Goal: Task Accomplishment & Management: Manage account settings

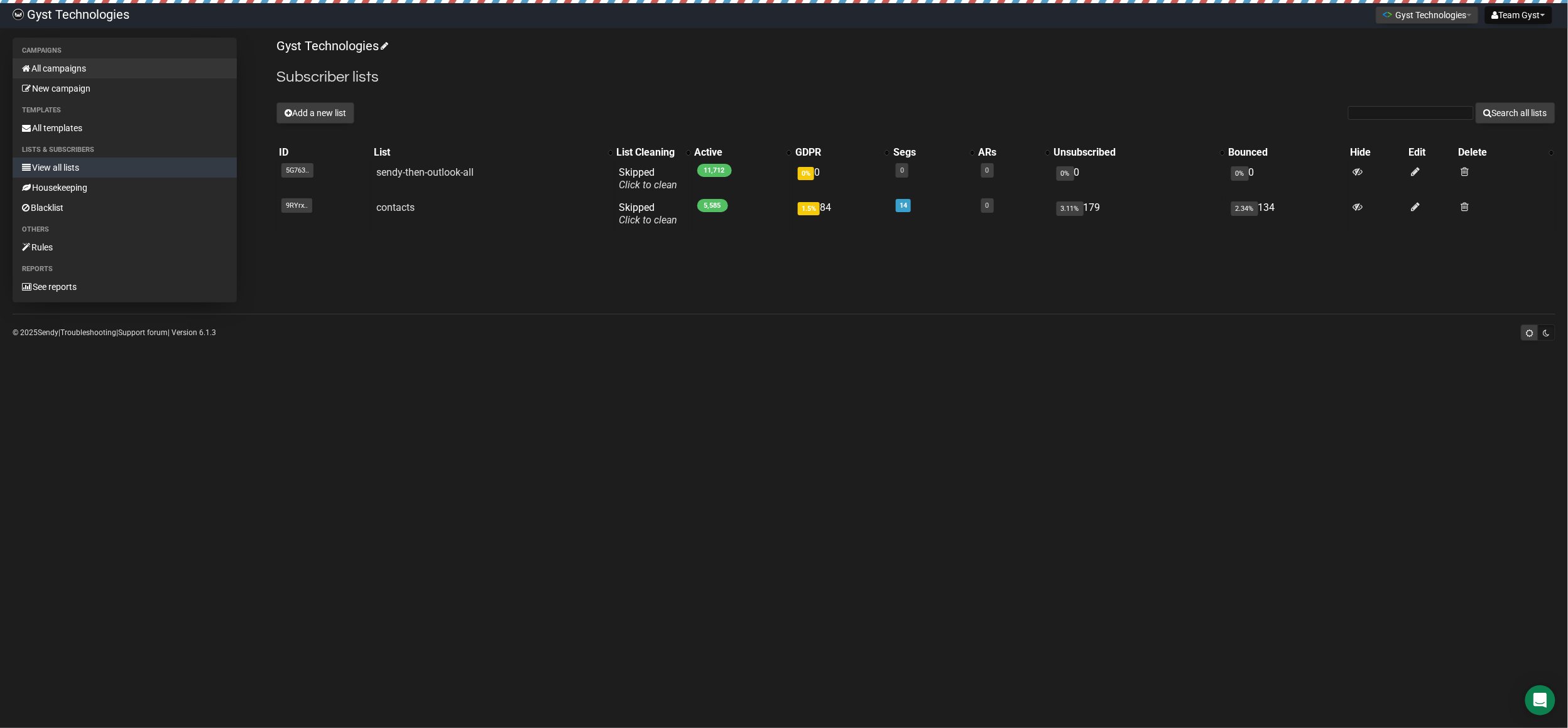
click at [50, 71] on link "All campaigns" at bounding box center [125, 69] width 224 height 20
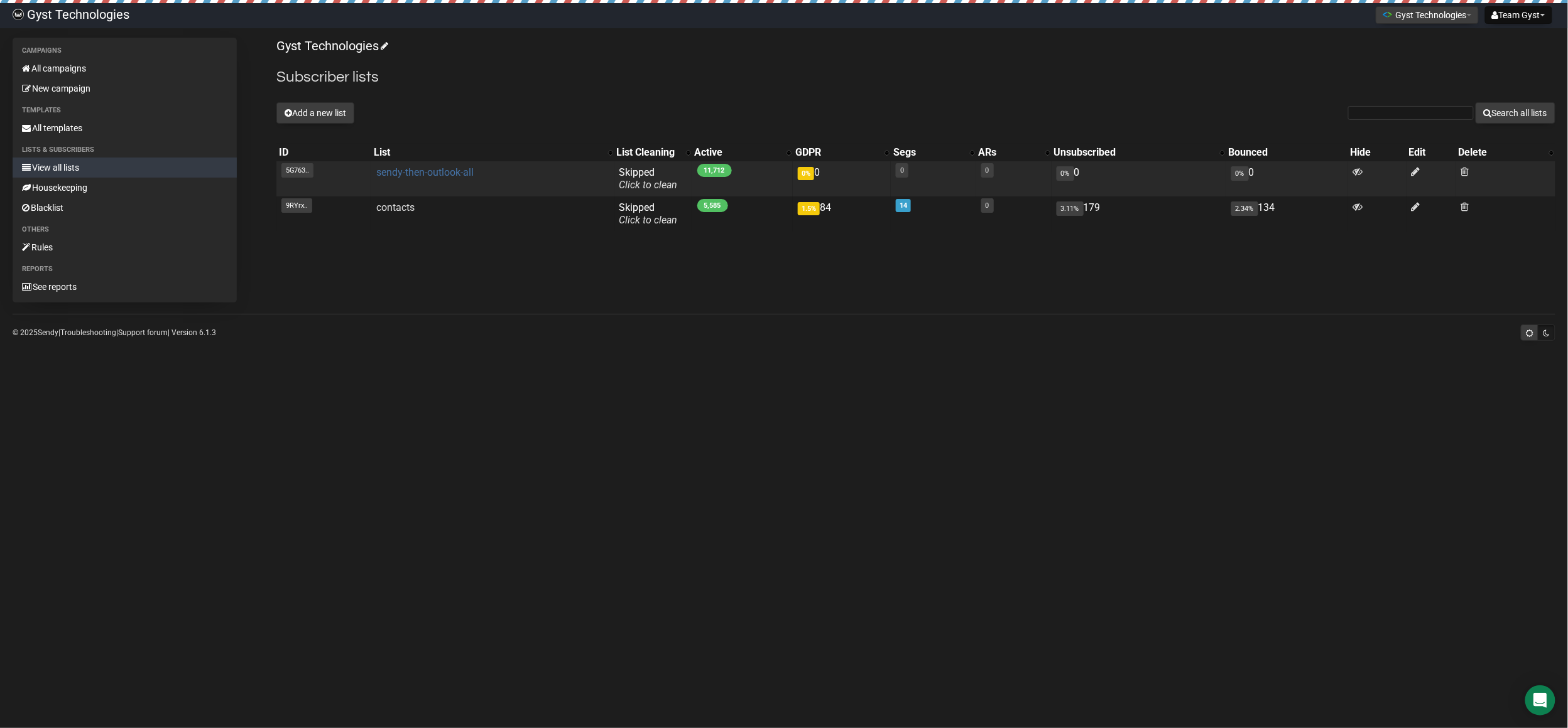
click at [460, 174] on link "sendy-then-outlook-all" at bounding box center [425, 171] width 97 height 12
click at [1418, 172] on icon at bounding box center [1416, 171] width 9 height 11
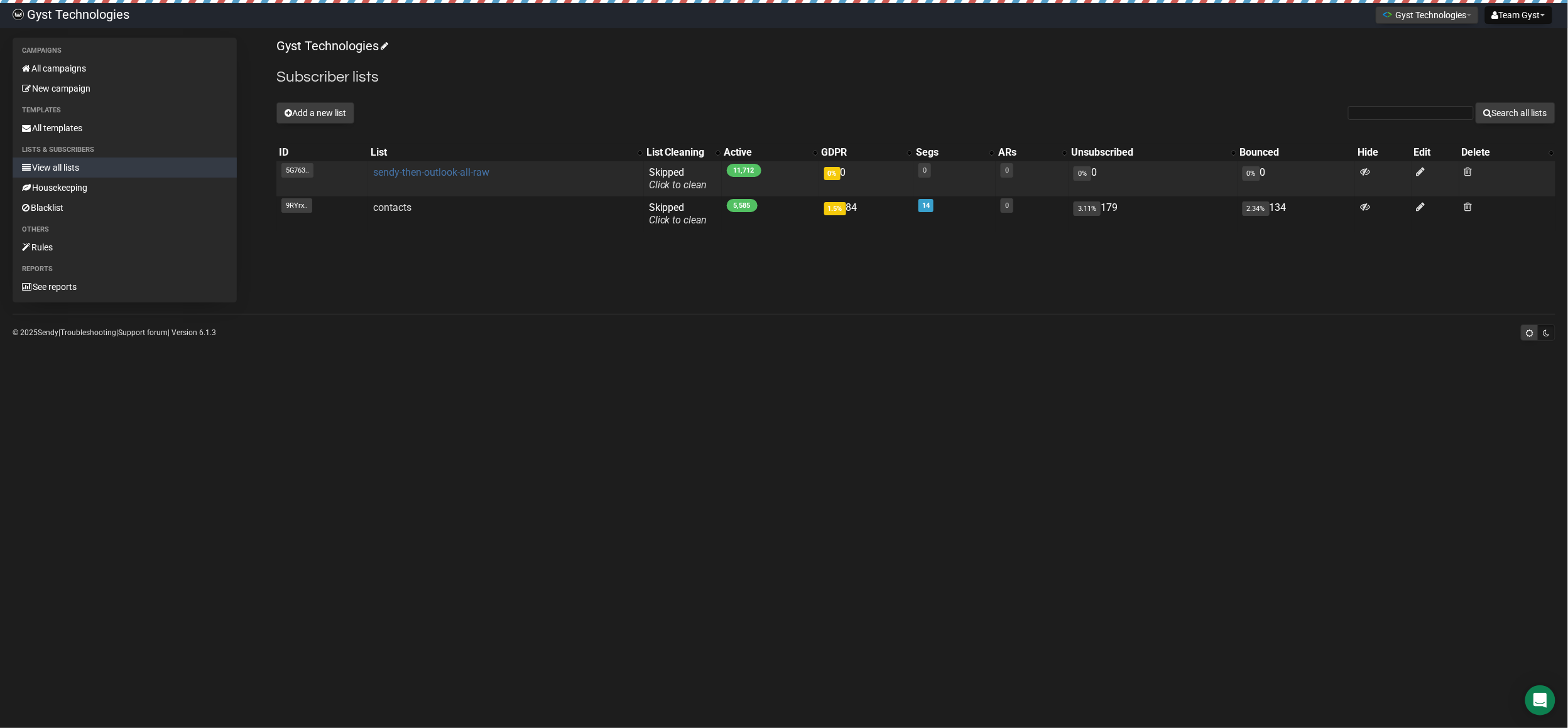
click at [459, 172] on link "sendy-then-outlook-all-raw" at bounding box center [431, 171] width 117 height 12
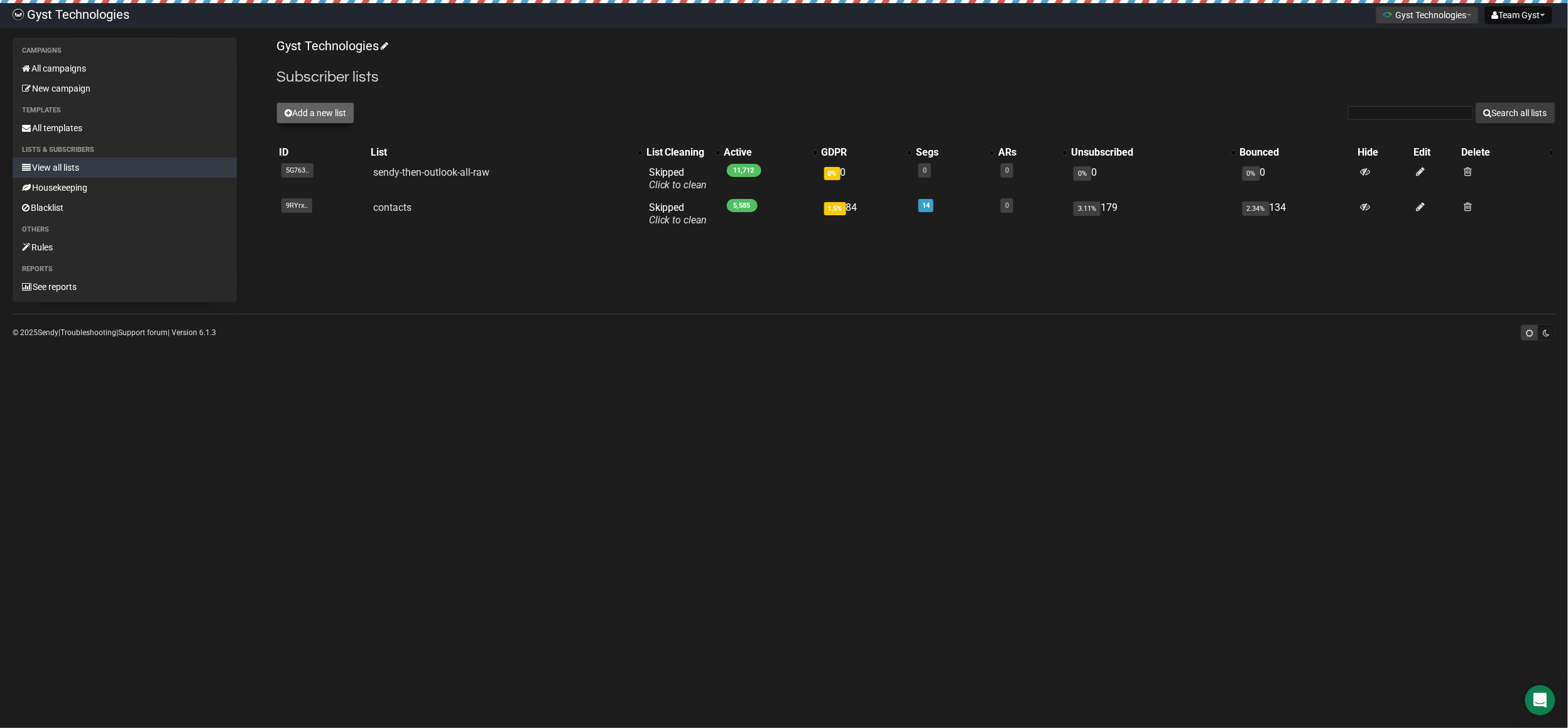
click at [324, 113] on button "Add a new list" at bounding box center [315, 113] width 78 height 21
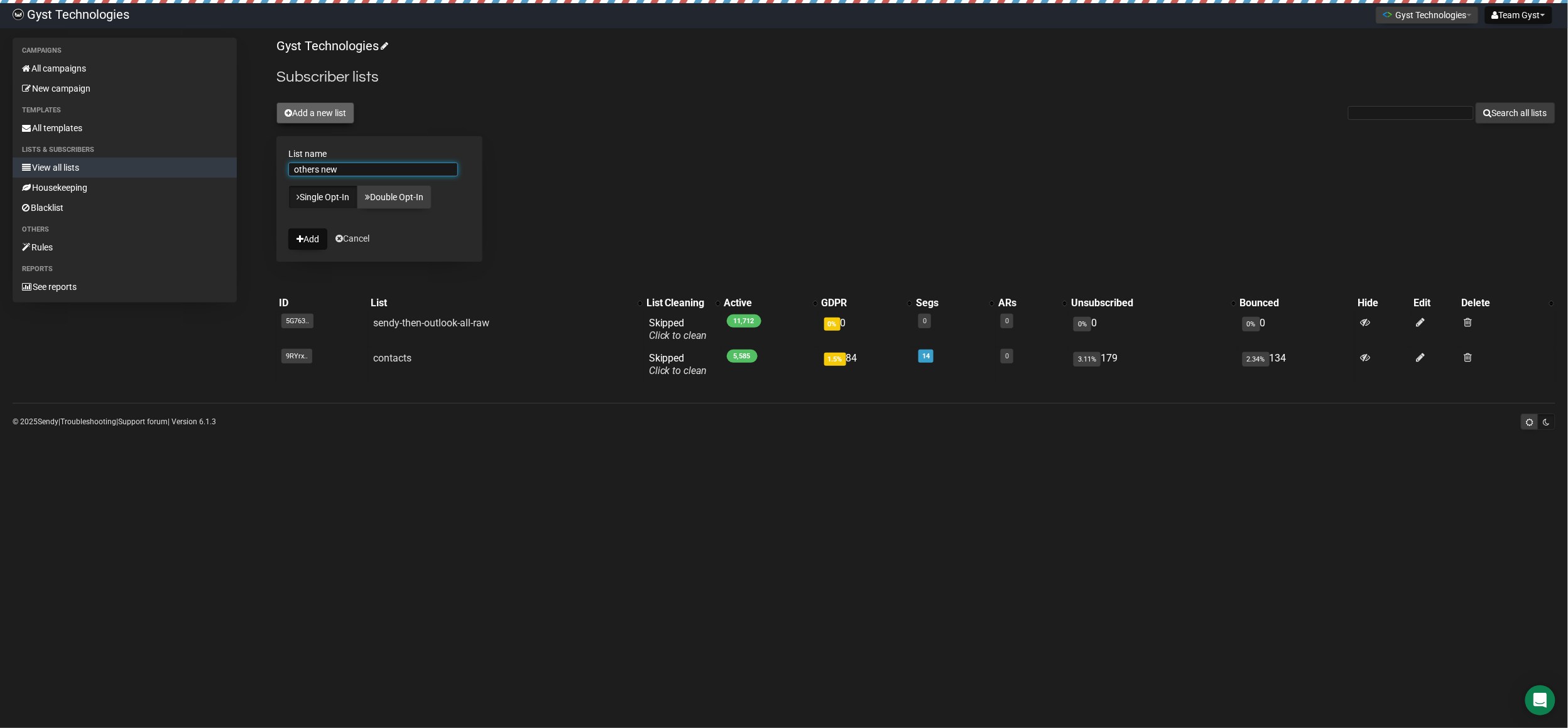
type input "others new"
click at [288, 228] on button "Add" at bounding box center [307, 238] width 39 height 21
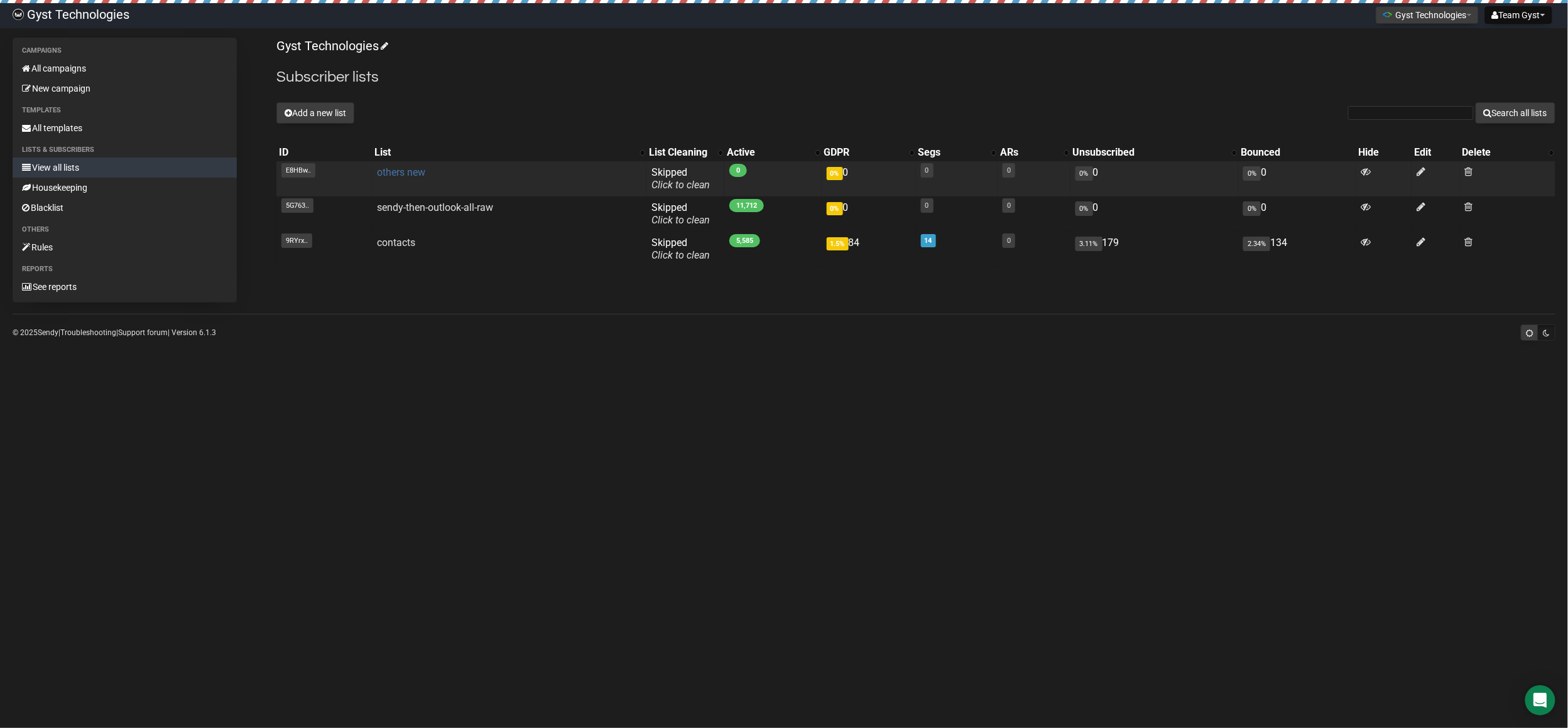
click at [393, 175] on link "others new" at bounding box center [401, 171] width 49 height 12
click at [406, 174] on link "others new" at bounding box center [401, 171] width 49 height 12
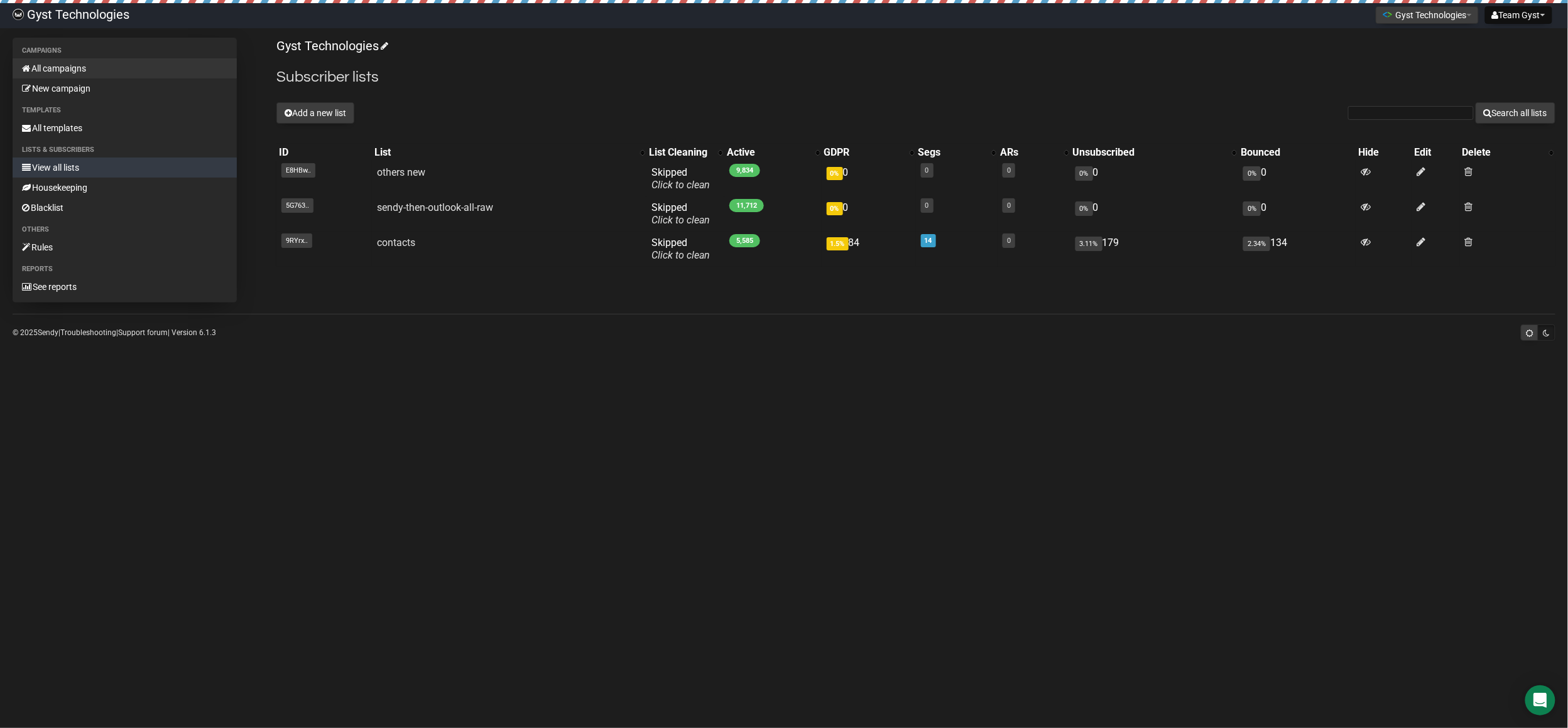
click at [77, 68] on link "All campaigns" at bounding box center [125, 69] width 224 height 20
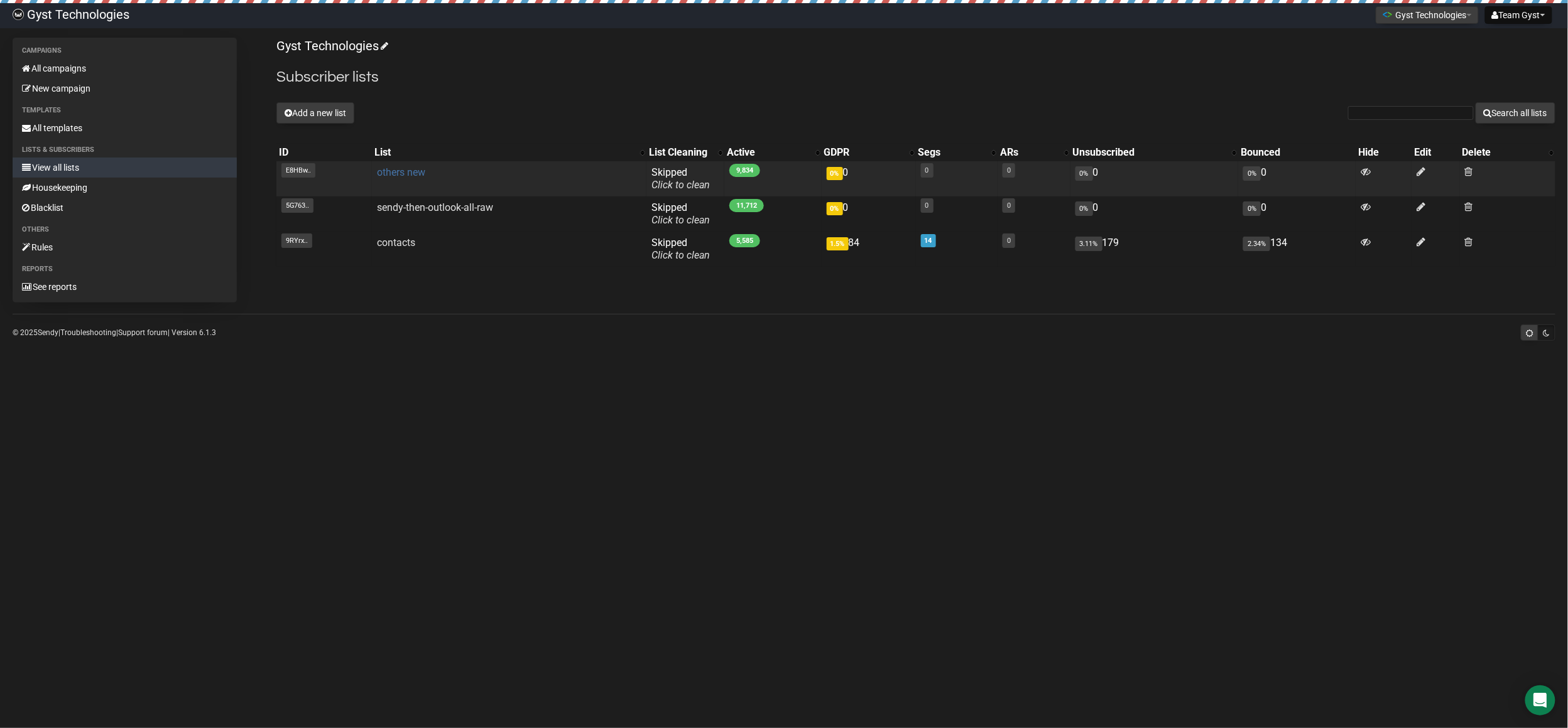
click at [399, 171] on link "others new" at bounding box center [401, 171] width 49 height 12
click at [1422, 173] on icon at bounding box center [1421, 171] width 9 height 11
